Goal: Information Seeking & Learning: Learn about a topic

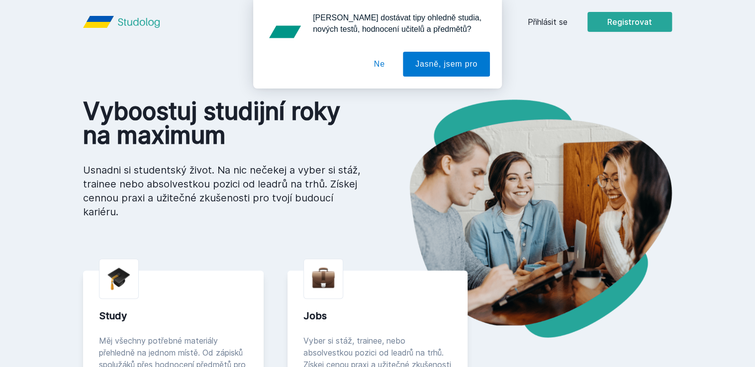
click at [561, 27] on div "[PERSON_NAME] dostávat tipy ohledně studia, nových testů, hodnocení učitelů a p…" at bounding box center [377, 44] width 755 height 89
click at [556, 20] on div "[PERSON_NAME] dostávat tipy ohledně studia, nových testů, hodnocení učitelů a p…" at bounding box center [377, 44] width 755 height 89
click at [381, 63] on button "Ne" at bounding box center [380, 64] width 36 height 25
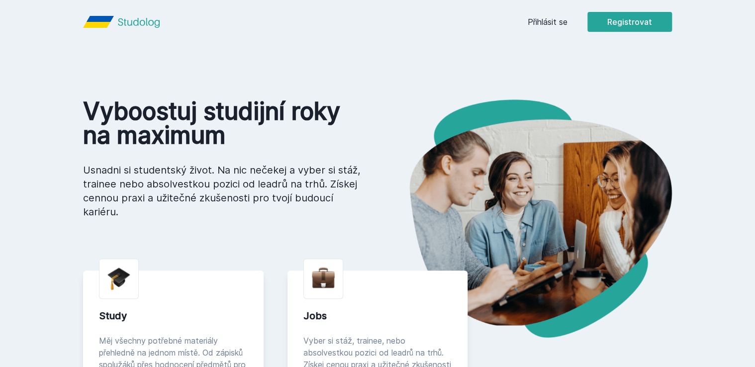
click at [544, 25] on link "Přihlásit se" at bounding box center [548, 22] width 40 height 12
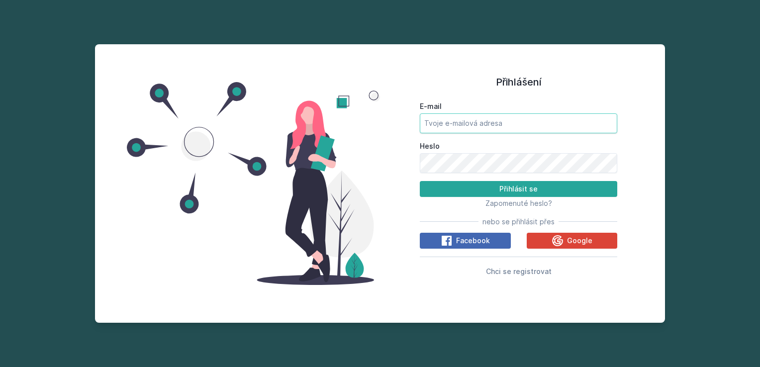
click at [481, 120] on input "E-mail" at bounding box center [518, 123] width 197 height 20
type input "[EMAIL_ADDRESS][DOMAIN_NAME]"
click at [420, 181] on button "Přihlásit se" at bounding box center [518, 189] width 197 height 16
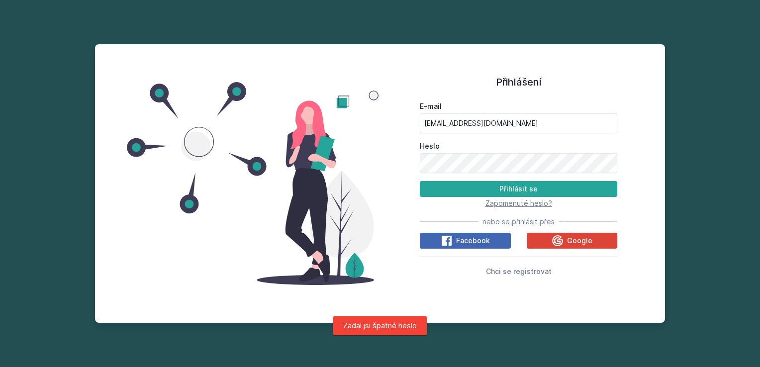
click at [516, 205] on span "Zapomenuté heslo?" at bounding box center [519, 203] width 67 height 8
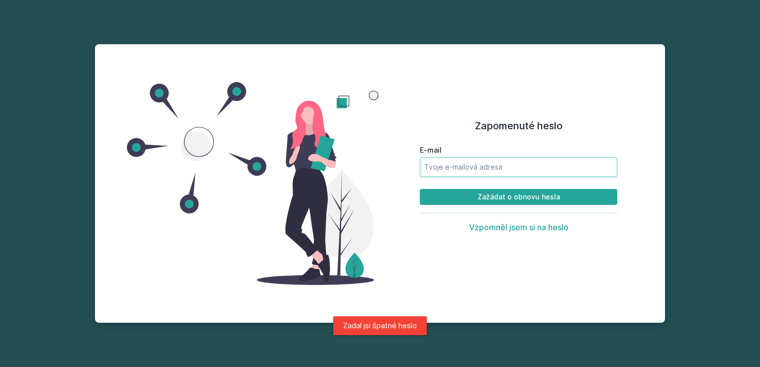
click at [470, 172] on input "E-mail" at bounding box center [518, 167] width 197 height 20
type input "[EMAIL_ADDRESS][DOMAIN_NAME]"
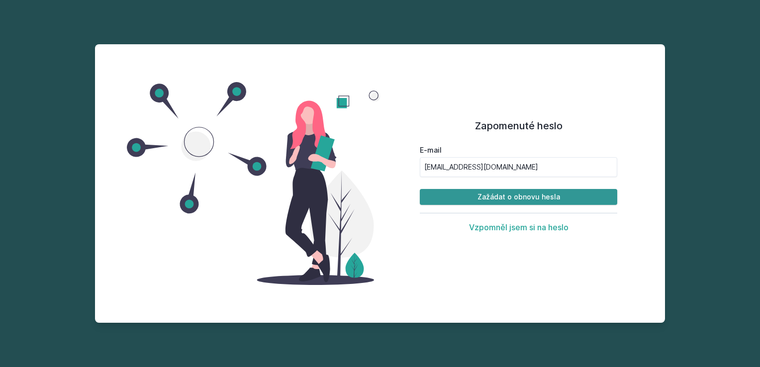
click at [477, 196] on button "Zažádat o obnovu hesla" at bounding box center [518, 197] width 197 height 16
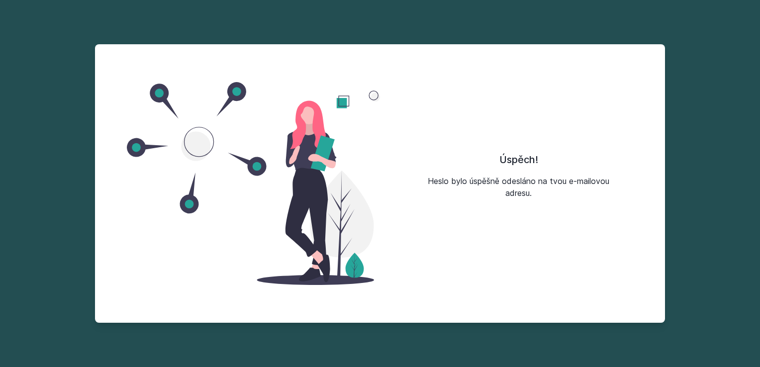
click at [606, 109] on div "Úspěch! Heslo bylo úspěšně odesláno na tvou e-mailovou adresu." at bounding box center [518, 183] width 277 height 255
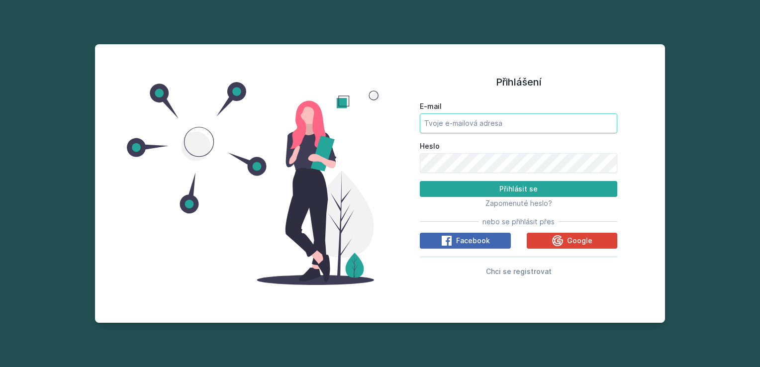
click at [465, 116] on input "E-mail" at bounding box center [518, 123] width 197 height 20
type input "[EMAIL_ADDRESS][DOMAIN_NAME]"
click at [420, 181] on button "Přihlásit se" at bounding box center [518, 189] width 197 height 16
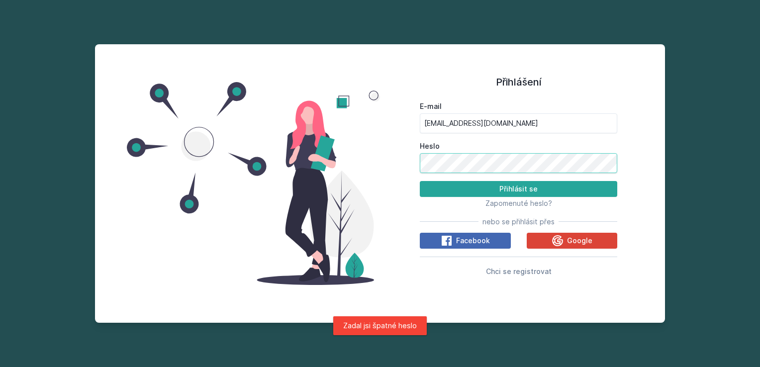
click at [306, 174] on div "Přihlášení E-mail [EMAIL_ADDRESS][DOMAIN_NAME] Heslo Přihlásit se Zapomenuté he…" at bounding box center [380, 183] width 570 height 279
click at [420, 181] on button "Přihlásit se" at bounding box center [518, 189] width 197 height 16
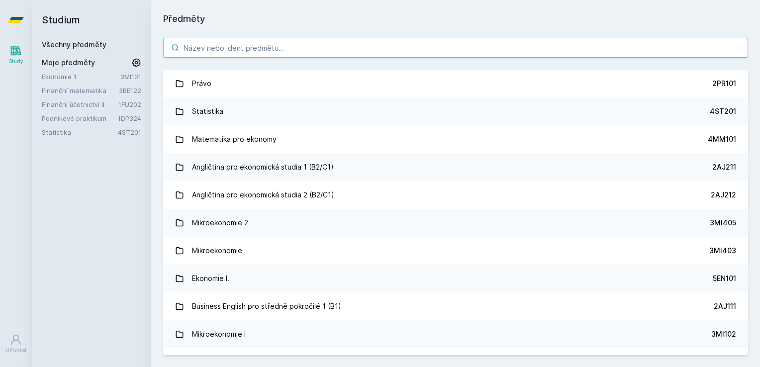
click at [222, 49] on input "search" at bounding box center [455, 48] width 585 height 20
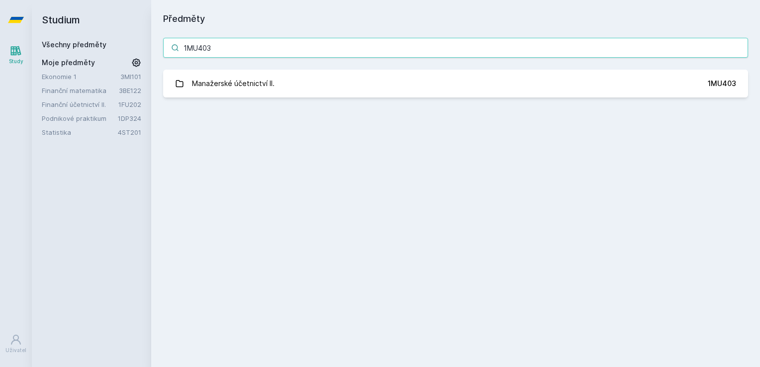
type input "1MU403"
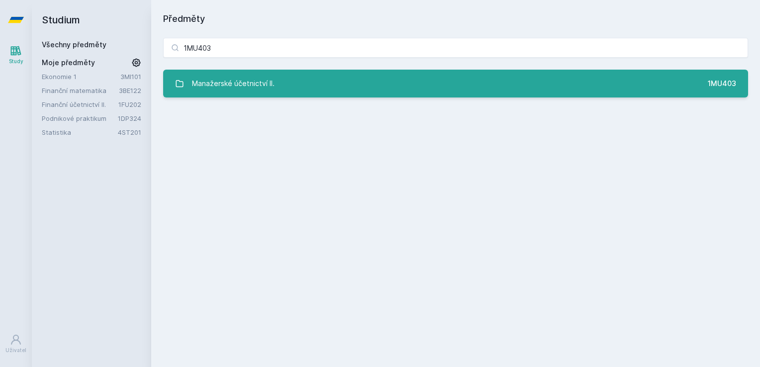
click at [245, 93] on div "Manažerské účetnictví II." at bounding box center [233, 84] width 83 height 20
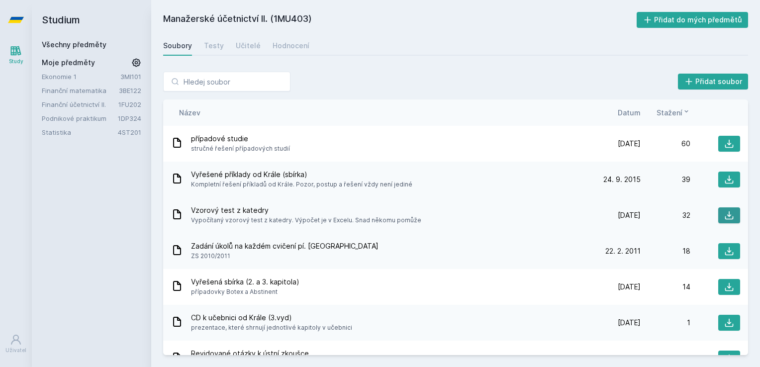
click at [732, 218] on button at bounding box center [729, 215] width 22 height 16
click at [420, 85] on div "Přidat soubor" at bounding box center [455, 82] width 585 height 20
click at [726, 142] on icon at bounding box center [729, 144] width 10 height 10
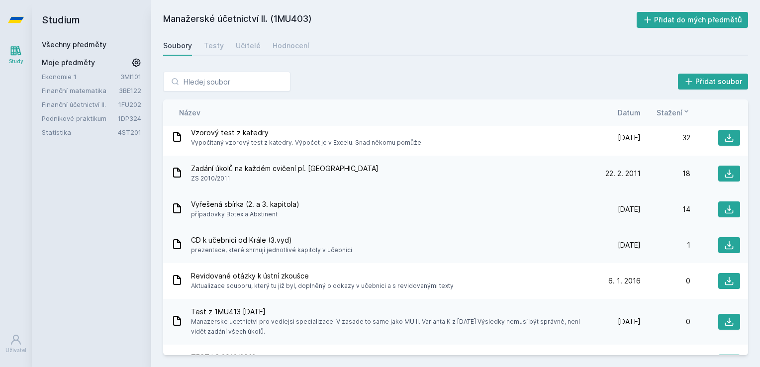
scroll to position [78, 0]
click at [178, 211] on icon at bounding box center [177, 208] width 12 height 12
click at [566, 209] on div "Vyřešená sbírka (2. a 3. kapitola) případovky Botex a Abstinent" at bounding box center [381, 209] width 420 height 20
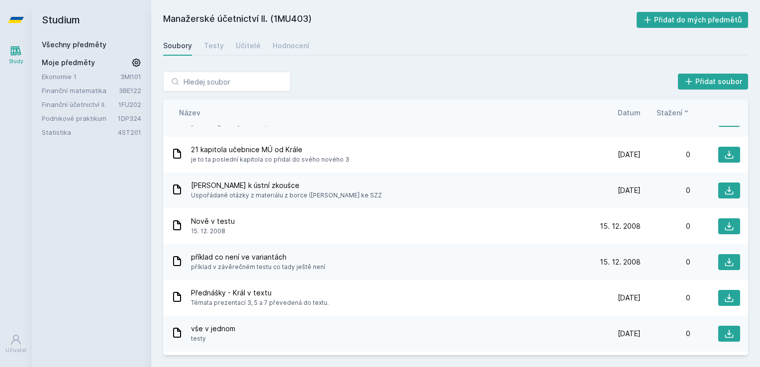
scroll to position [499, 0]
click at [45, 64] on span "Moje předměty" at bounding box center [68, 63] width 53 height 10
click at [71, 45] on link "Všechny předměty" at bounding box center [74, 44] width 65 height 8
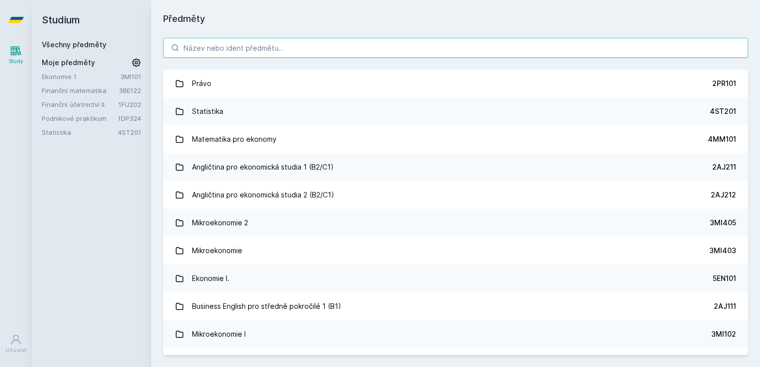
click at [251, 51] on input "search" at bounding box center [455, 48] width 585 height 20
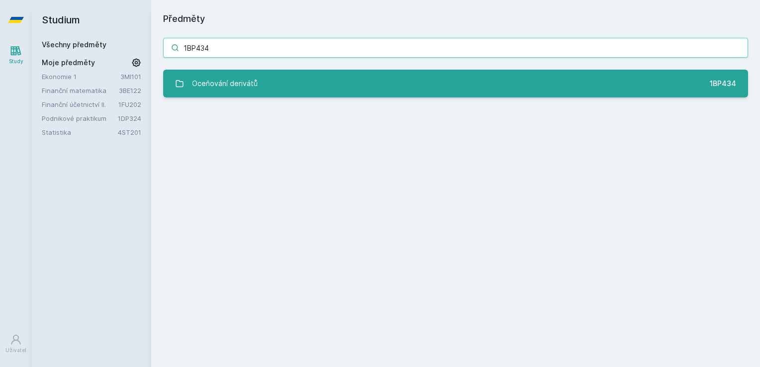
type input "1BP434"
click at [245, 87] on div "Oceňování derivátů" at bounding box center [225, 84] width 66 height 20
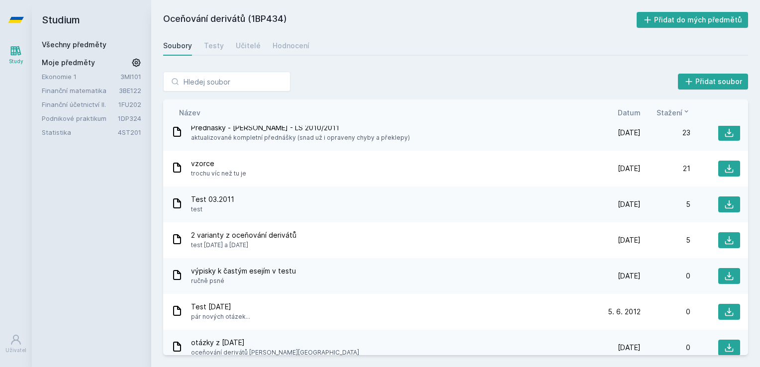
scroll to position [192, 0]
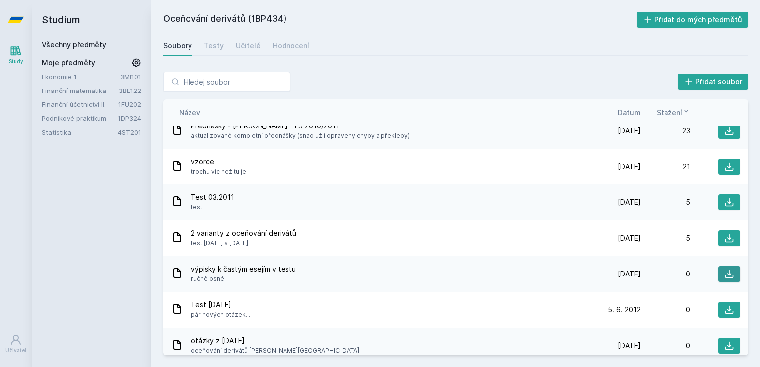
click at [726, 272] on icon at bounding box center [729, 274] width 10 height 10
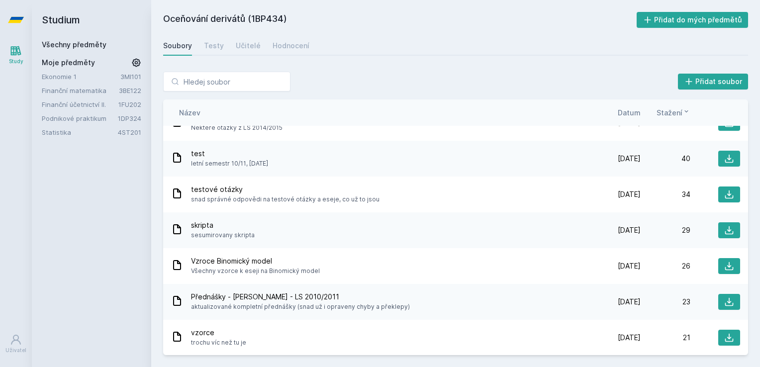
scroll to position [0, 0]
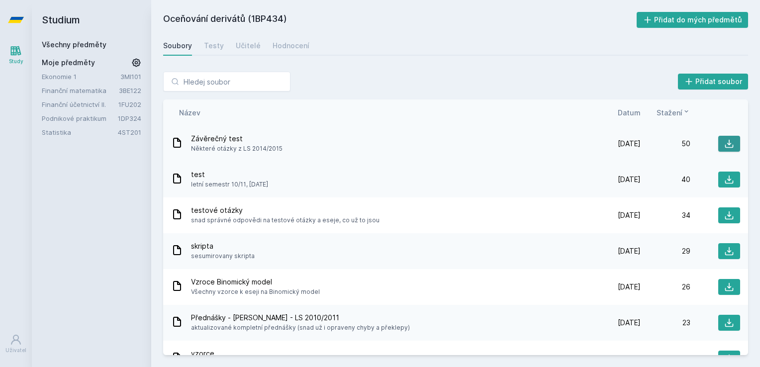
click at [731, 140] on button at bounding box center [729, 144] width 22 height 16
click at [403, 31] on div "Oceňování derivátů (1BP434) Přidat do mých předmětů [GEOGRAPHIC_DATA] Testy Uči…" at bounding box center [455, 183] width 585 height 343
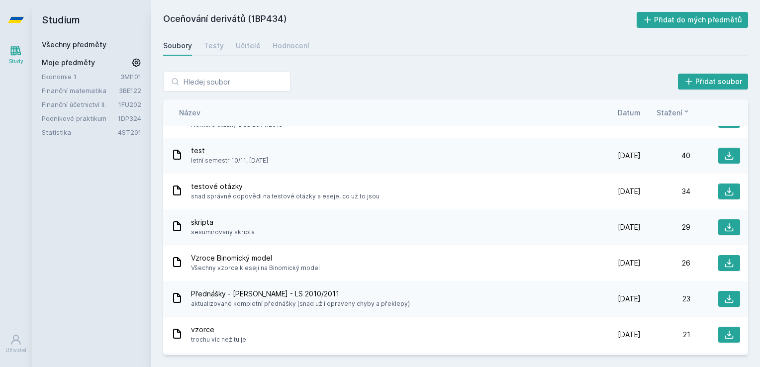
scroll to position [26, 0]
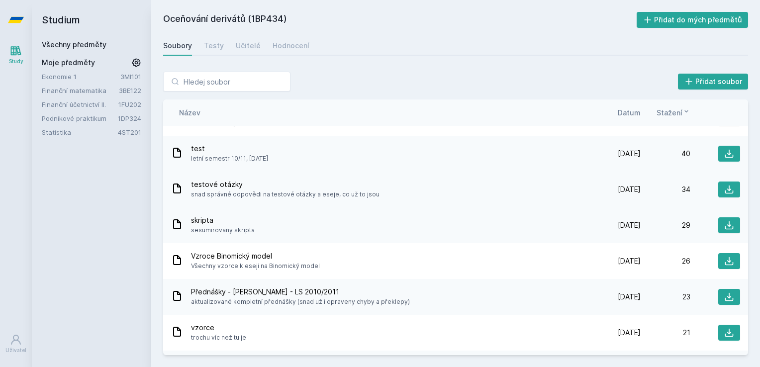
click at [320, 190] on span "snad správné odpovědi na testové otázky a eseje, co už to jsou" at bounding box center [285, 195] width 189 height 10
click at [726, 190] on icon at bounding box center [729, 190] width 10 height 10
